Goal: Information Seeking & Learning: Compare options

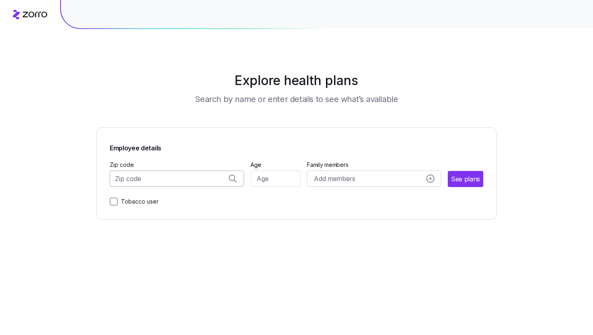
click at [184, 176] on input "Zip code" at bounding box center [177, 179] width 134 height 16
click at [188, 200] on span "10016, [US_STATE][GEOGRAPHIC_DATA], [GEOGRAPHIC_DATA]" at bounding box center [175, 200] width 113 height 10
type input "10016, [US_STATE][GEOGRAPHIC_DATA], [GEOGRAPHIC_DATA]"
click at [250, 182] on div "Zip code 10016, [US_STATE][GEOGRAPHIC_DATA], [GEOGRAPHIC_DATA] Age Family membe…" at bounding box center [296, 173] width 373 height 27
click at [266, 182] on input "Age" at bounding box center [275, 179] width 50 height 16
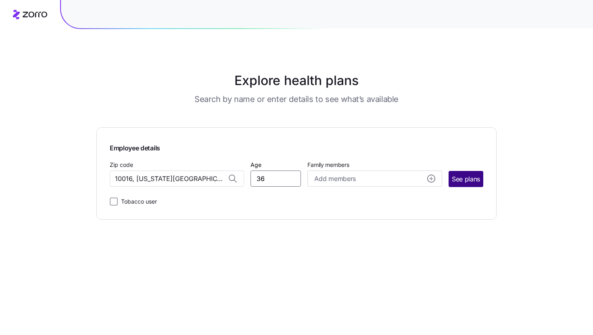
type input "36"
click at [468, 184] on button "See plans" at bounding box center [465, 179] width 35 height 16
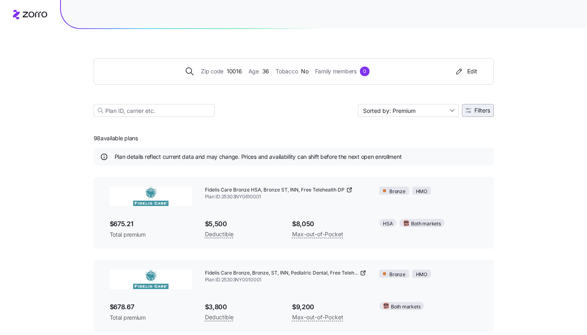
click at [475, 113] on span "Filters" at bounding box center [482, 111] width 16 height 6
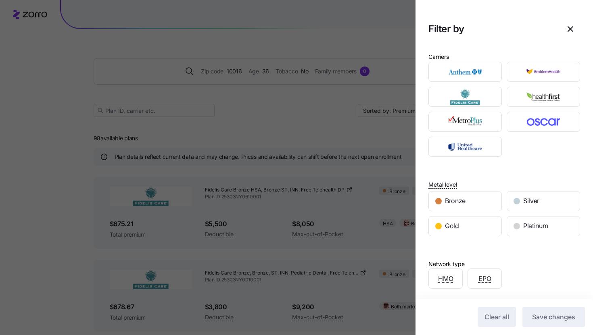
click at [367, 134] on div at bounding box center [296, 167] width 593 height 335
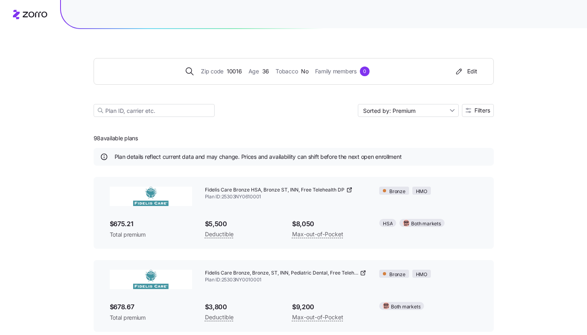
click at [390, 117] on div "Zip code 10016 Age [DEMOGRAPHIC_DATA] Tobacco No Family members 0 Edit Sorted b…" at bounding box center [294, 78] width 400 height 98
click at [390, 115] on input "Sorted by: Premium" at bounding box center [408, 110] width 101 height 13
click at [396, 143] on div "Deductible" at bounding box center [407, 142] width 94 height 12
type input "Sorted by: Deductible"
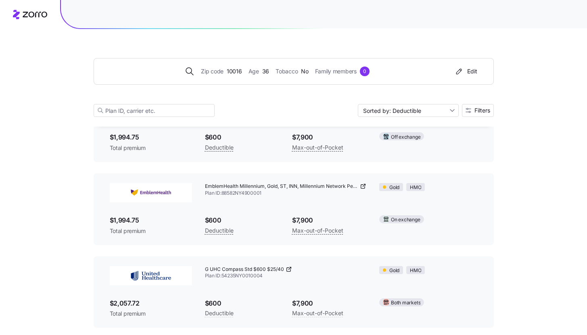
scroll to position [7976, 0]
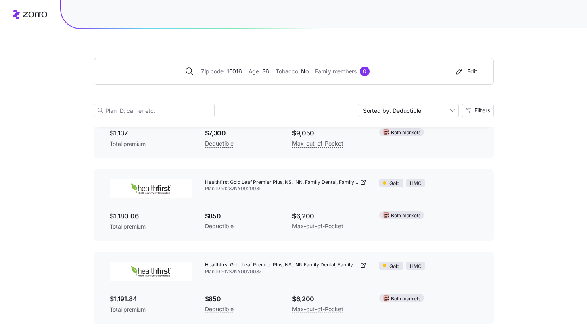
click at [363, 181] on icon at bounding box center [363, 182] width 6 height 6
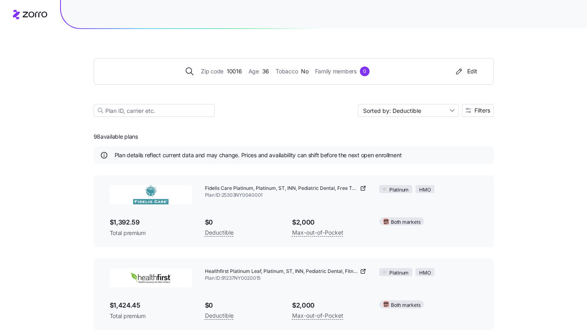
scroll to position [0, 0]
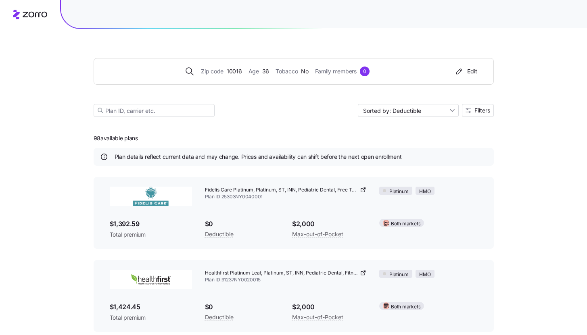
click at [364, 189] on icon at bounding box center [363, 190] width 6 height 6
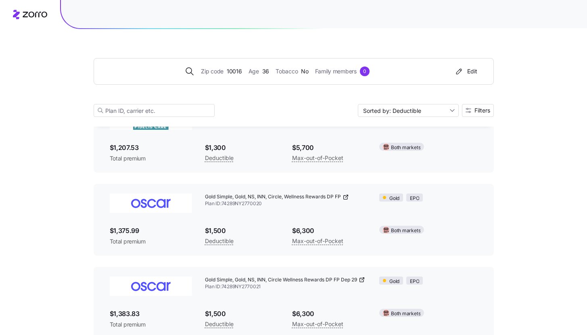
scroll to position [1996, 0]
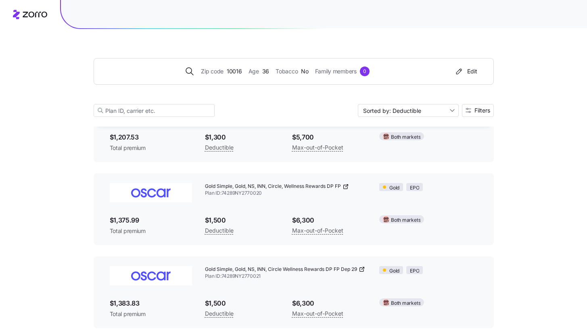
click at [346, 189] on icon at bounding box center [345, 187] width 6 height 6
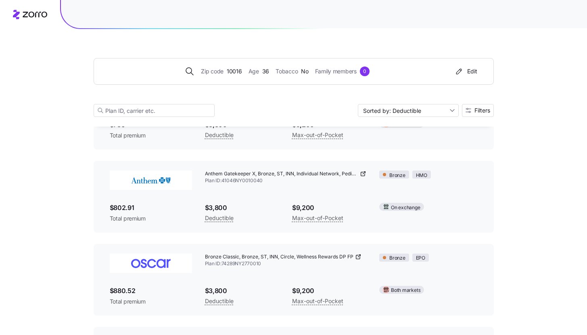
scroll to position [4587, 0]
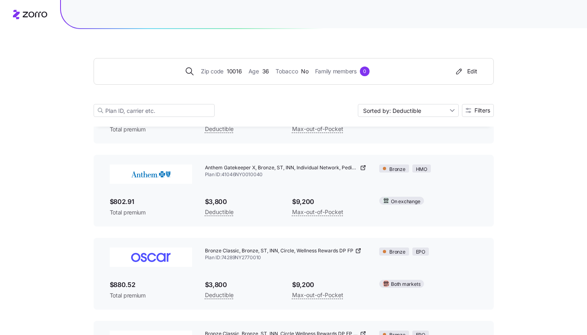
click at [362, 169] on icon at bounding box center [363, 168] width 6 height 6
click at [217, 66] on div "Zip code 10016 Age [DEMOGRAPHIC_DATA] Tobacco No Family members 0 Edit" at bounding box center [292, 71] width 377 height 13
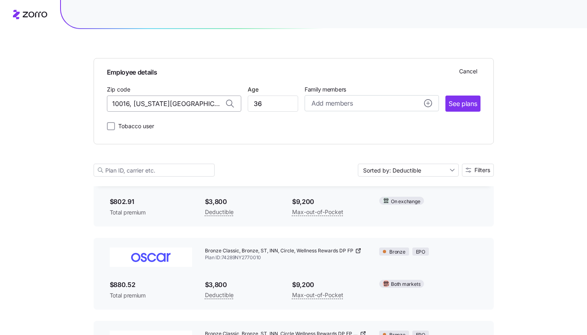
click at [167, 102] on input "10016, [US_STATE][GEOGRAPHIC_DATA], [GEOGRAPHIC_DATA]" at bounding box center [174, 104] width 134 height 16
click at [175, 123] on span "90010, [GEOGRAPHIC_DATA], [GEOGRAPHIC_DATA]" at bounding box center [172, 125] width 113 height 10
type input "90010, [GEOGRAPHIC_DATA], [GEOGRAPHIC_DATA]"
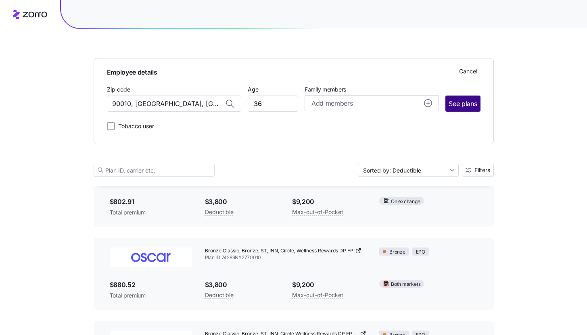
click at [461, 105] on span "See plans" at bounding box center [462, 104] width 28 height 10
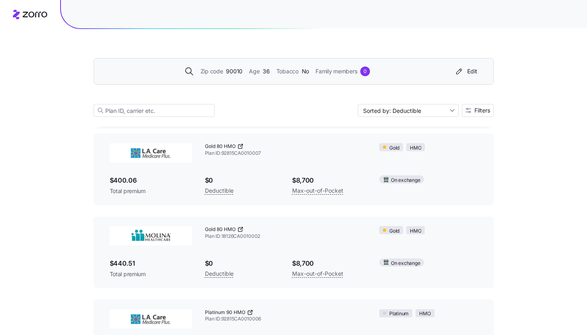
scroll to position [45, 0]
click at [242, 147] on icon at bounding box center [240, 145] width 6 height 6
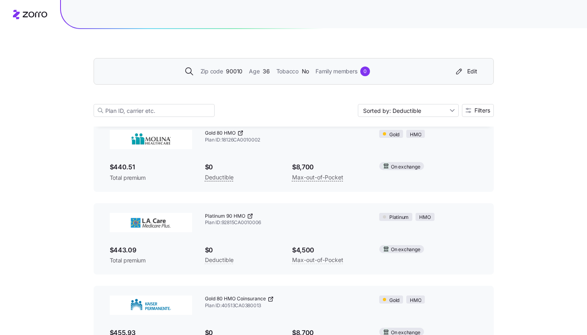
scroll to position [140, 0]
click at [475, 111] on span "Filters" at bounding box center [482, 111] width 16 height 6
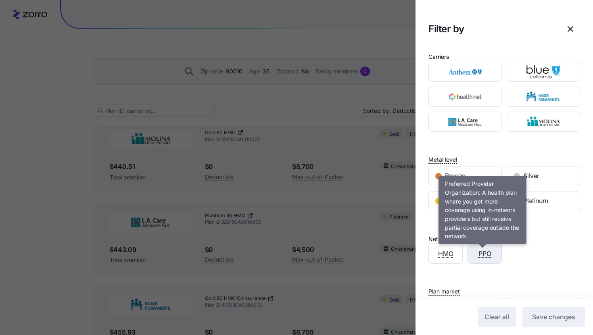
click at [485, 253] on span "PPO" at bounding box center [484, 254] width 13 height 10
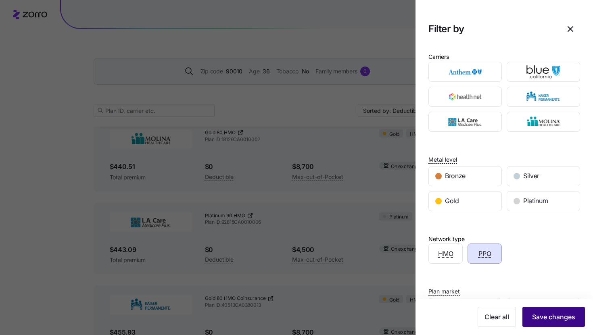
click at [538, 314] on span "Save changes" at bounding box center [553, 317] width 43 height 10
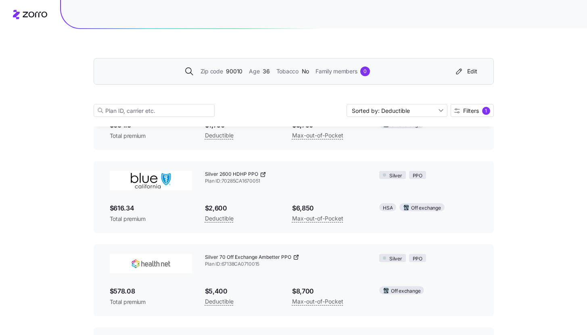
scroll to position [760, 0]
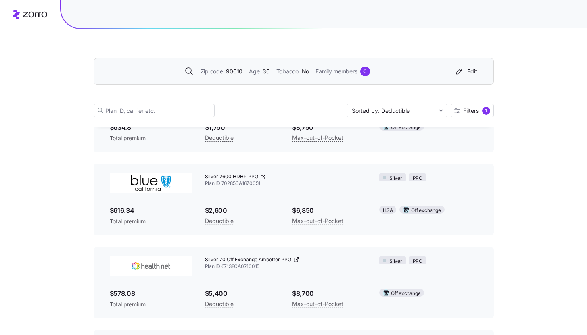
click at [263, 176] on icon at bounding box center [264, 176] width 2 height 2
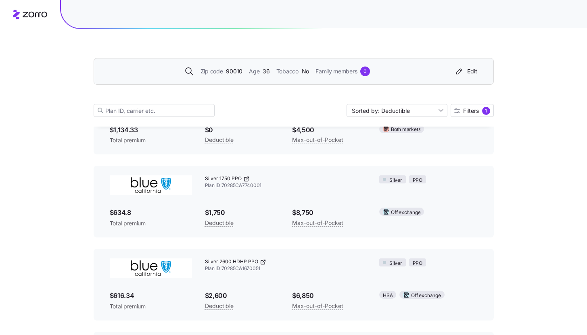
scroll to position [675, 0]
click at [248, 179] on icon at bounding box center [246, 179] width 6 height 6
